Goal: Task Accomplishment & Management: Use online tool/utility

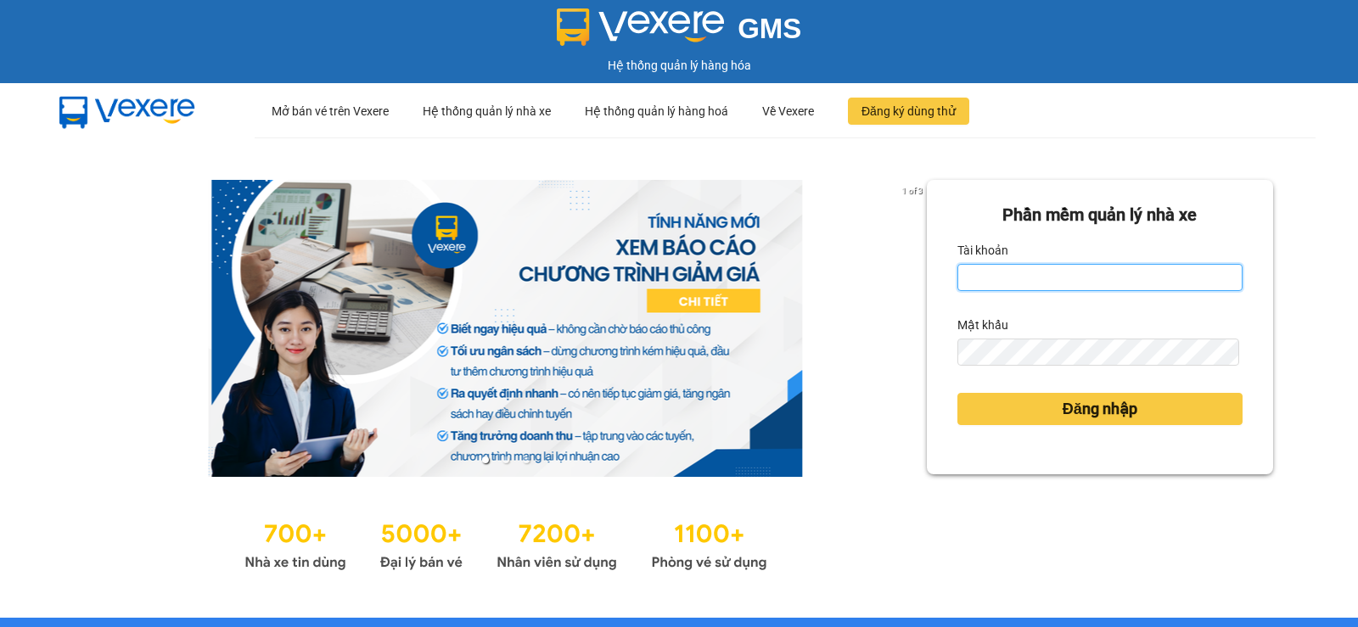
click at [987, 278] on input "Tài khoản" at bounding box center [1099, 277] width 285 height 27
type input "ttvkhanh.hhg"
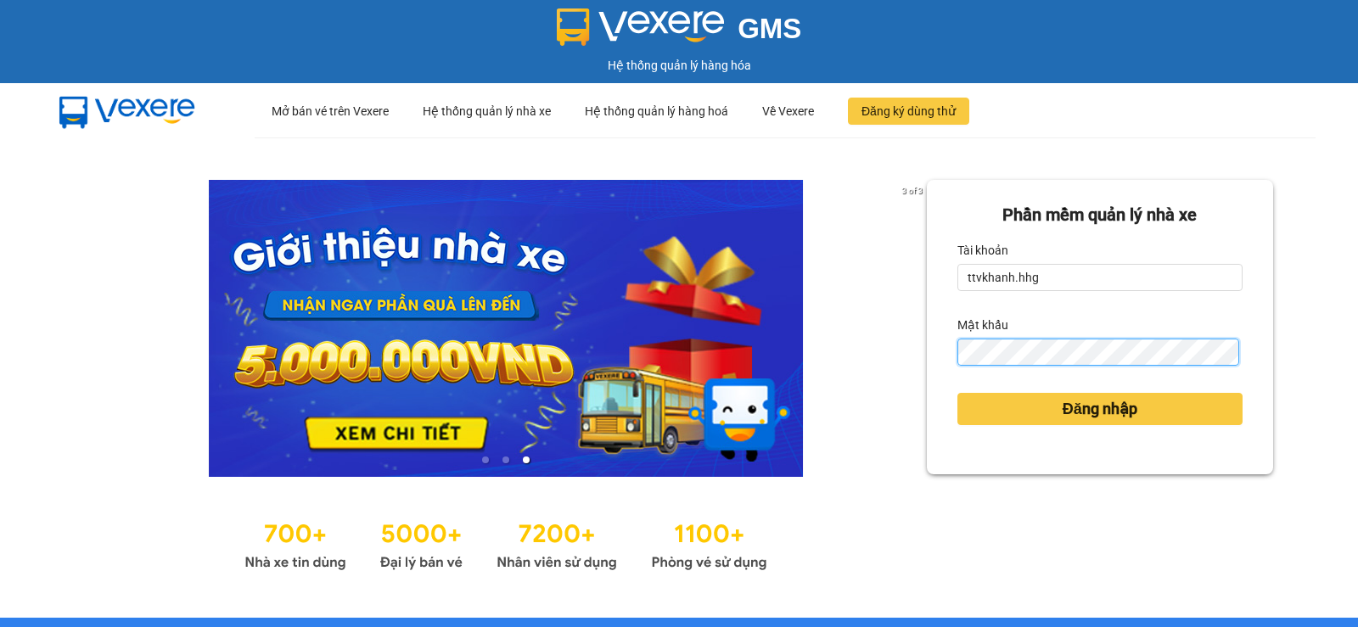
click at [957, 393] on button "Đăng nhập" at bounding box center [1099, 409] width 285 height 32
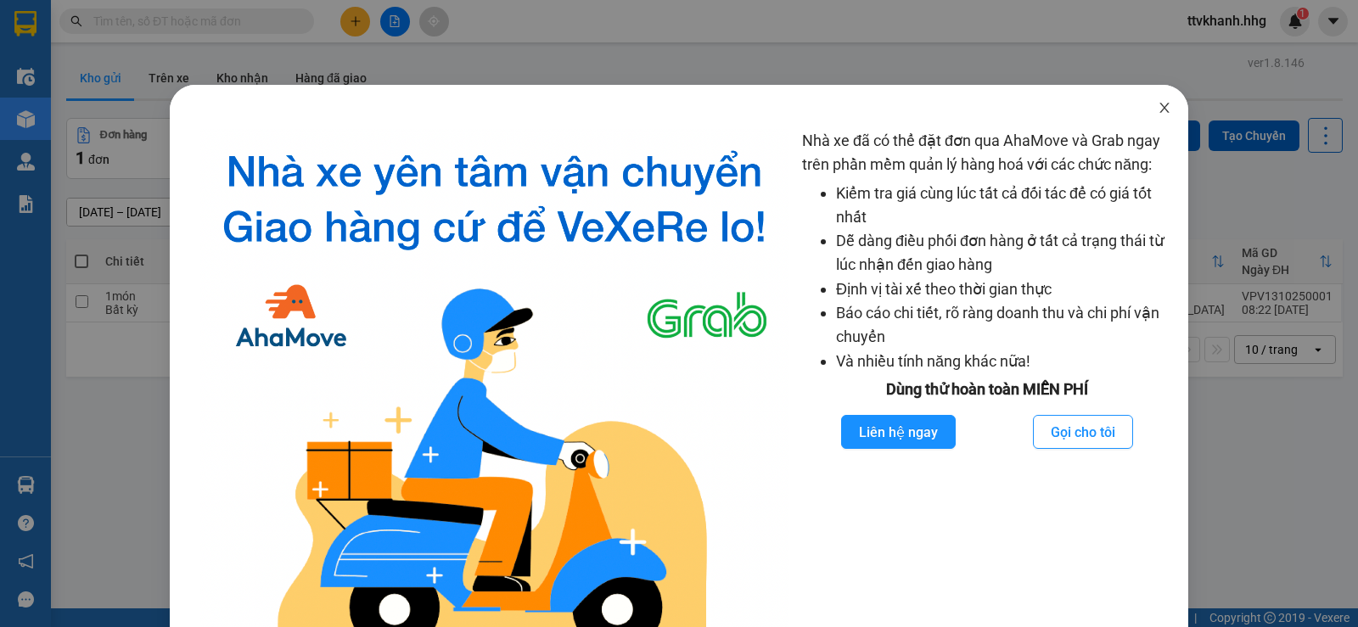
click at [1159, 106] on icon "close" at bounding box center [1163, 108] width 9 height 10
